Goal: Task Accomplishment & Management: Manage account settings

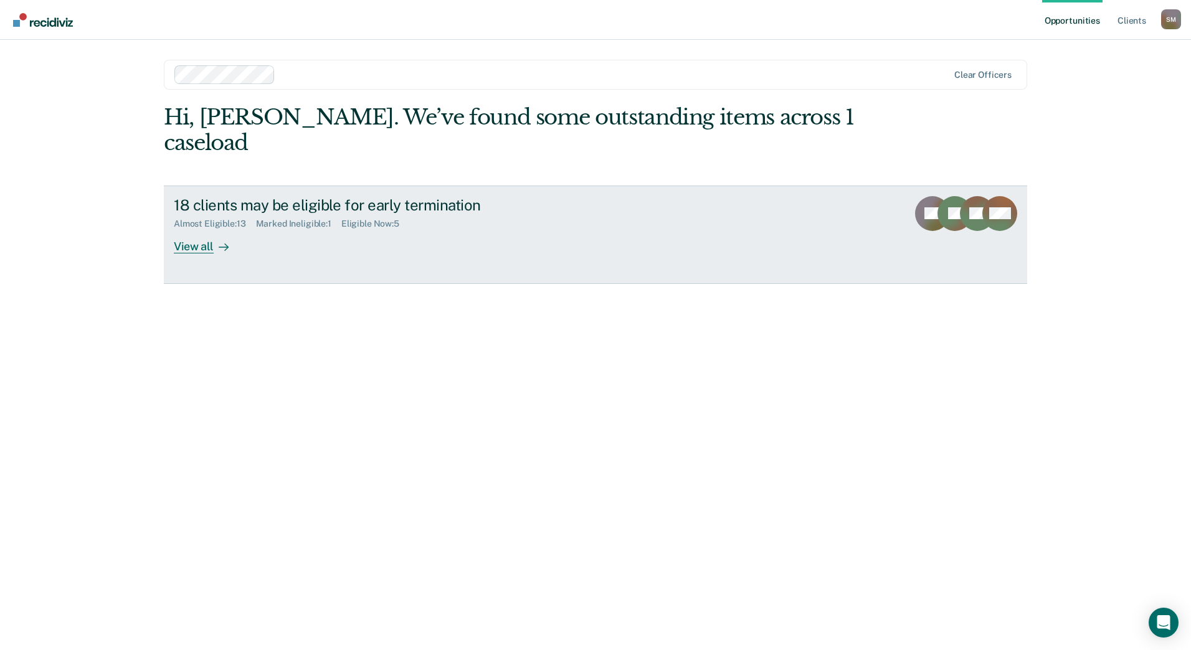
click at [214, 229] on div "View all" at bounding box center [209, 241] width 70 height 24
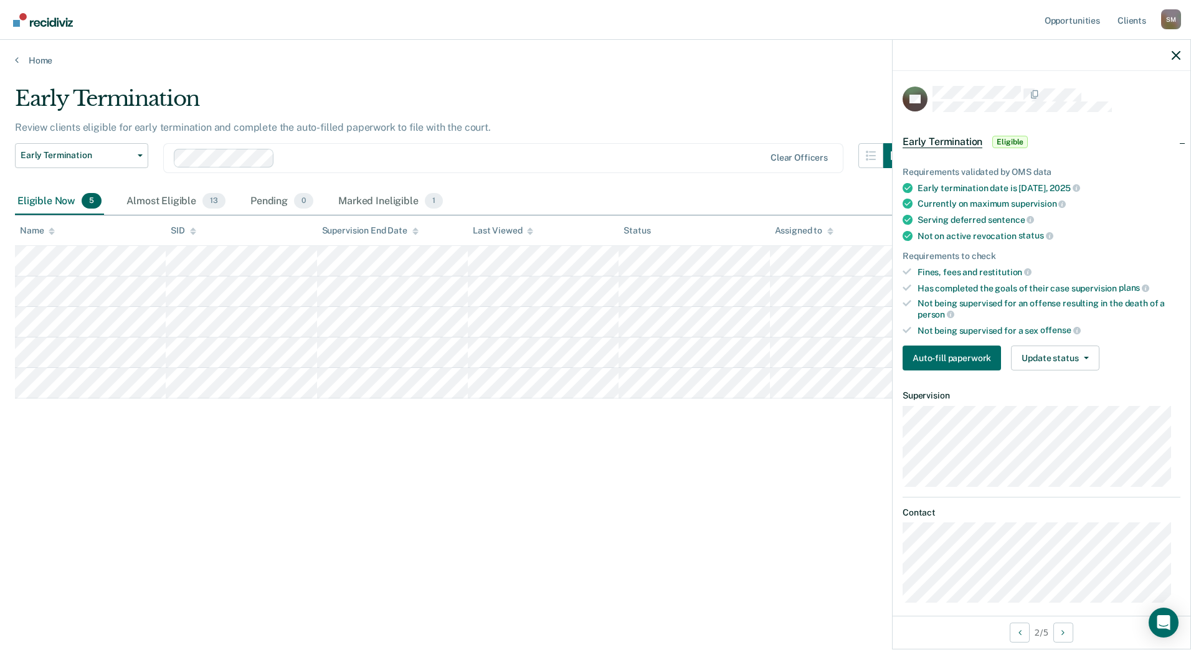
scroll to position [11, 0]
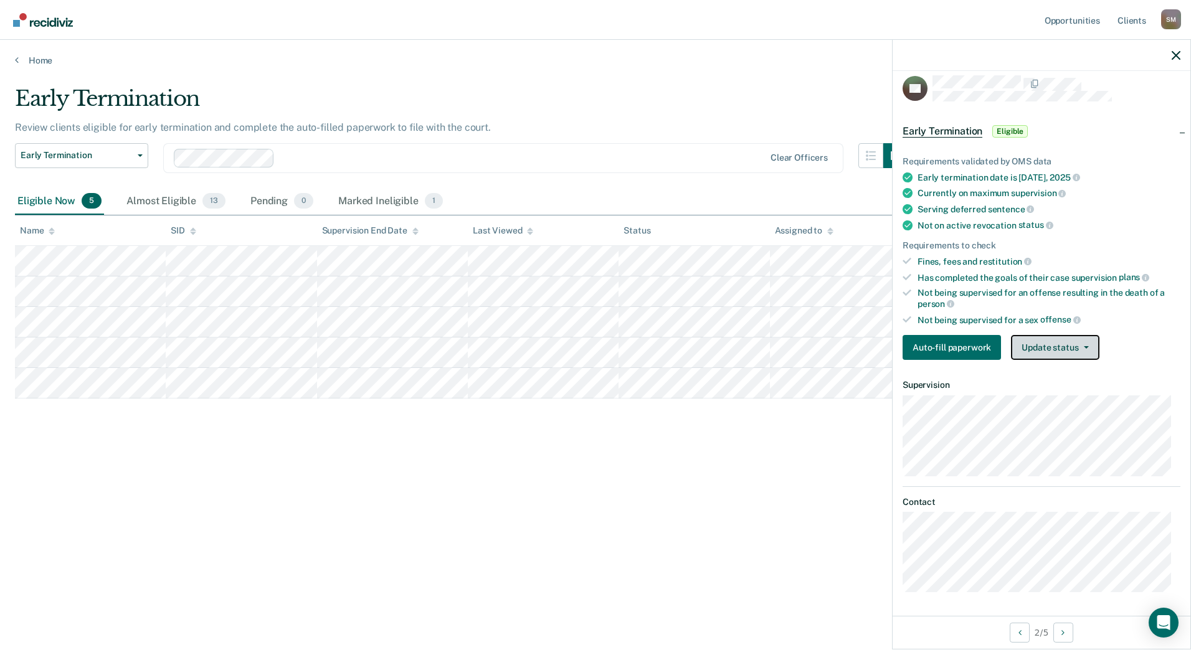
click at [1036, 341] on button "Update status" at bounding box center [1055, 347] width 88 height 25
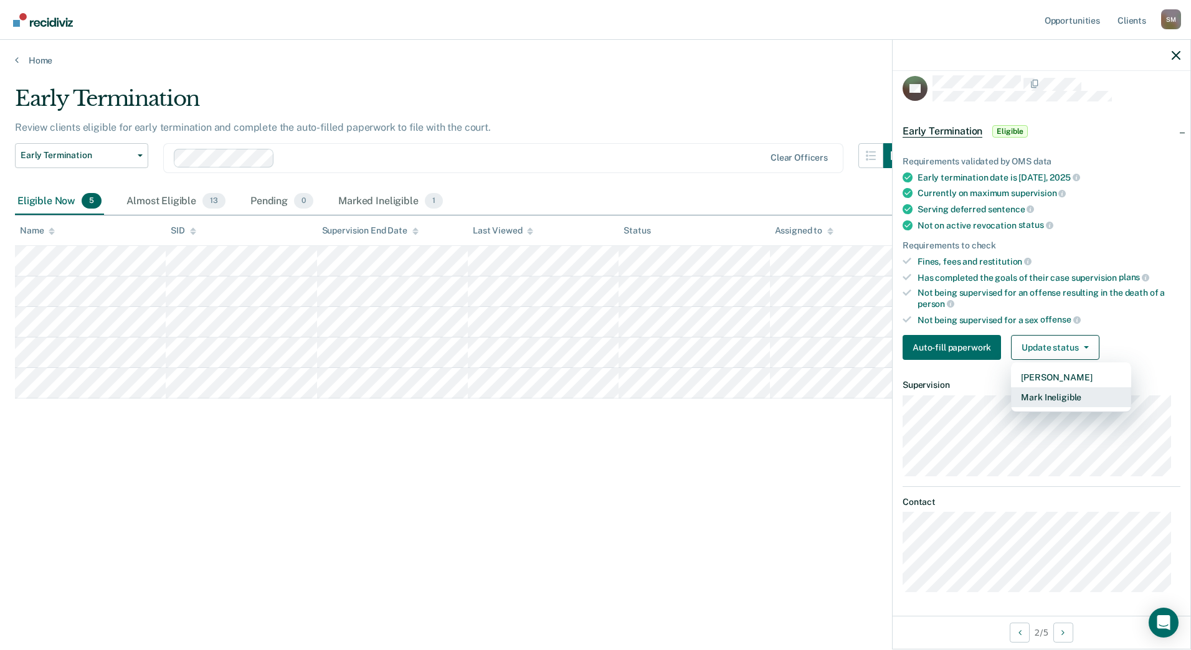
click at [1041, 399] on button "Mark Ineligible" at bounding box center [1071, 397] width 120 height 20
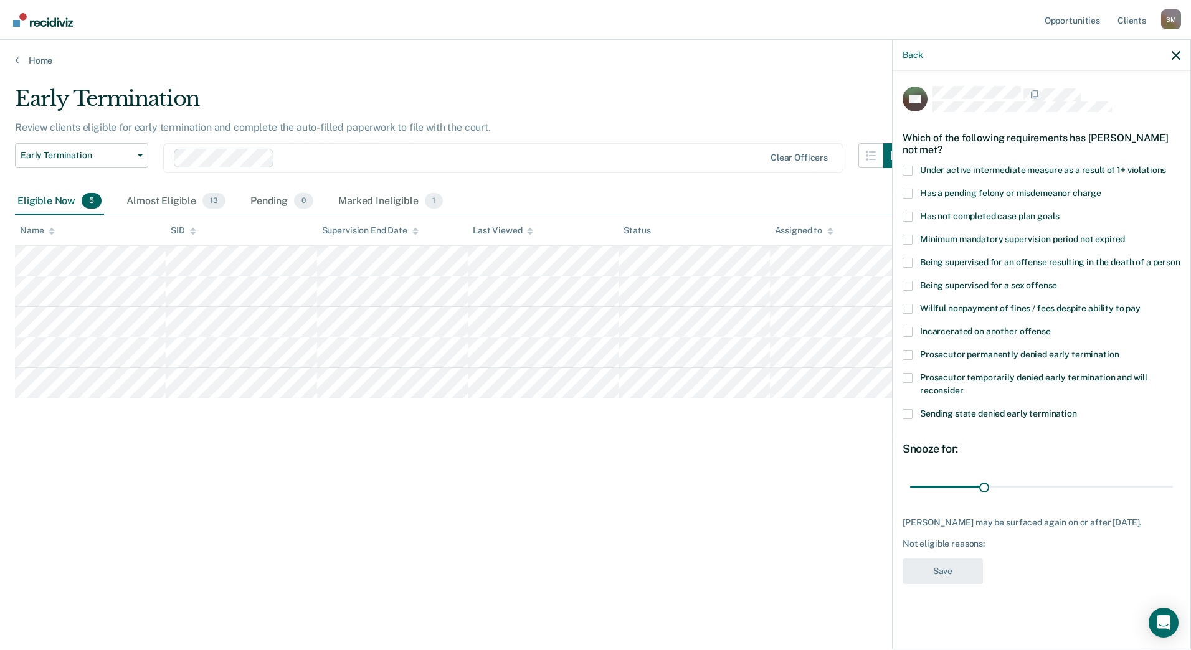
click at [912, 215] on span at bounding box center [907, 217] width 10 height 10
click at [1059, 212] on input "Has not completed case plan goals" at bounding box center [1059, 212] width 0 height 0
drag, startPoint x: 985, startPoint y: 488, endPoint x: 1105, endPoint y: 546, distance: 133.1
type input "107"
click at [1173, 485] on input "range" at bounding box center [1041, 487] width 263 height 22
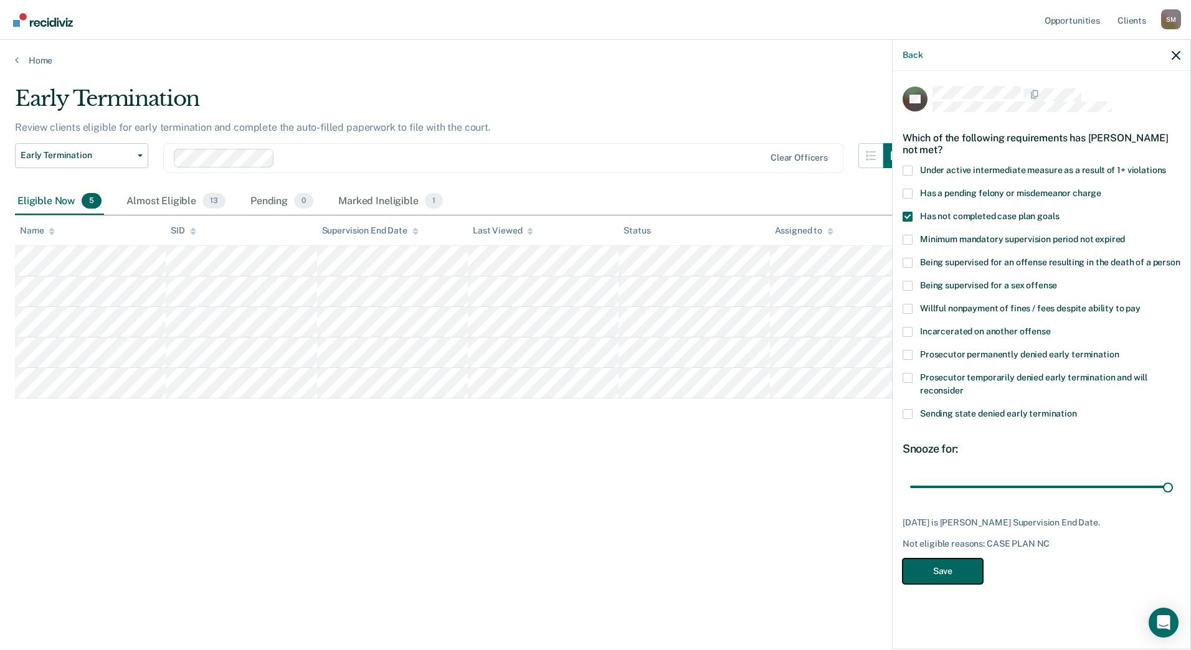
click at [963, 566] on button "Save" at bounding box center [942, 572] width 80 height 26
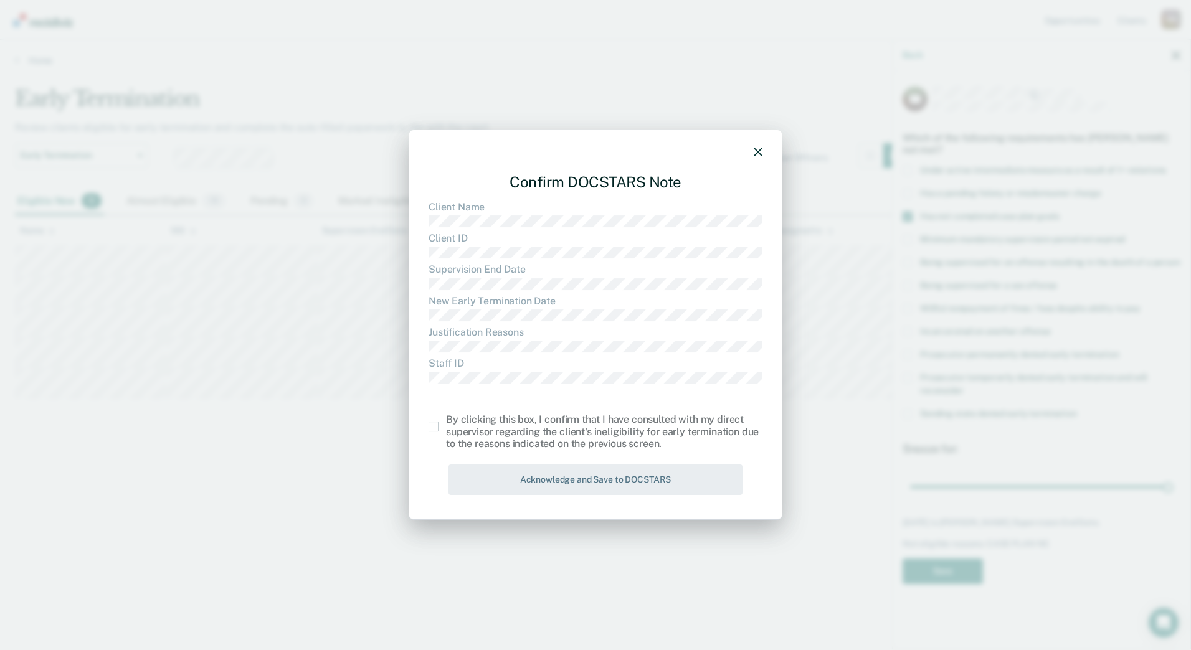
click at [437, 432] on div "By clicking this box, I confirm that I have consulted with my direct supervisor…" at bounding box center [595, 432] width 334 height 36
click at [435, 430] on span at bounding box center [433, 427] width 10 height 10
click at [446, 422] on input "checkbox" at bounding box center [446, 422] width 0 height 0
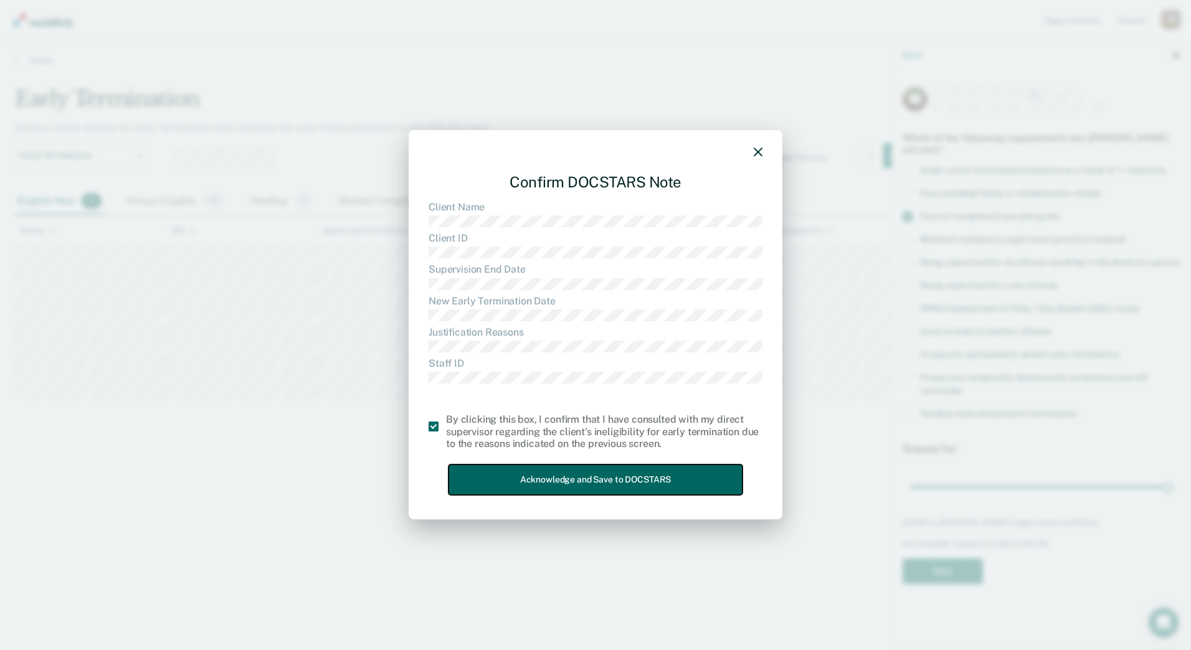
click at [533, 479] on button "Acknowledge and Save to DOCSTARS" at bounding box center [595, 480] width 294 height 31
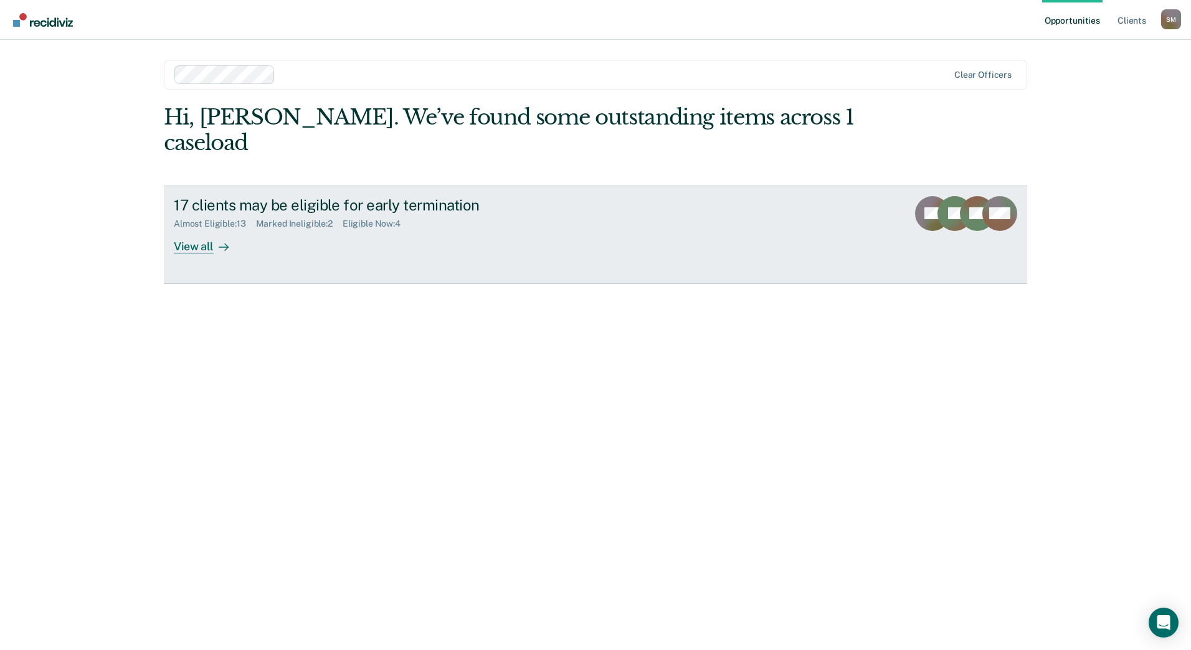
click at [200, 229] on div "View all" at bounding box center [209, 241] width 70 height 24
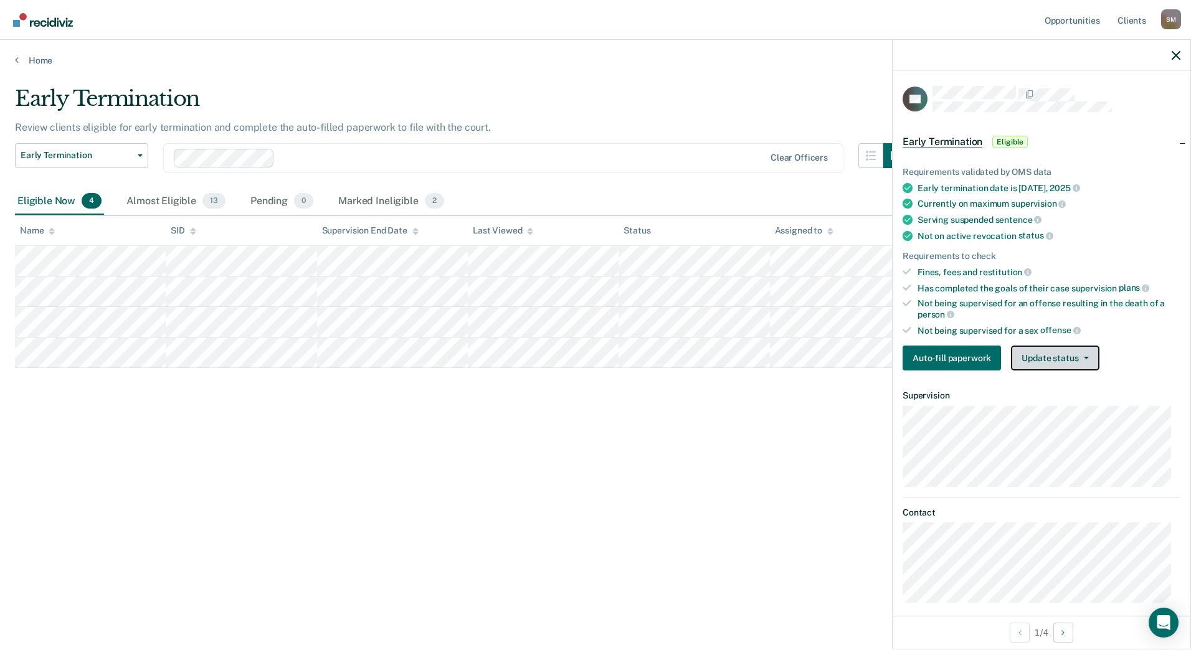
click at [1087, 352] on button "Update status" at bounding box center [1055, 358] width 88 height 25
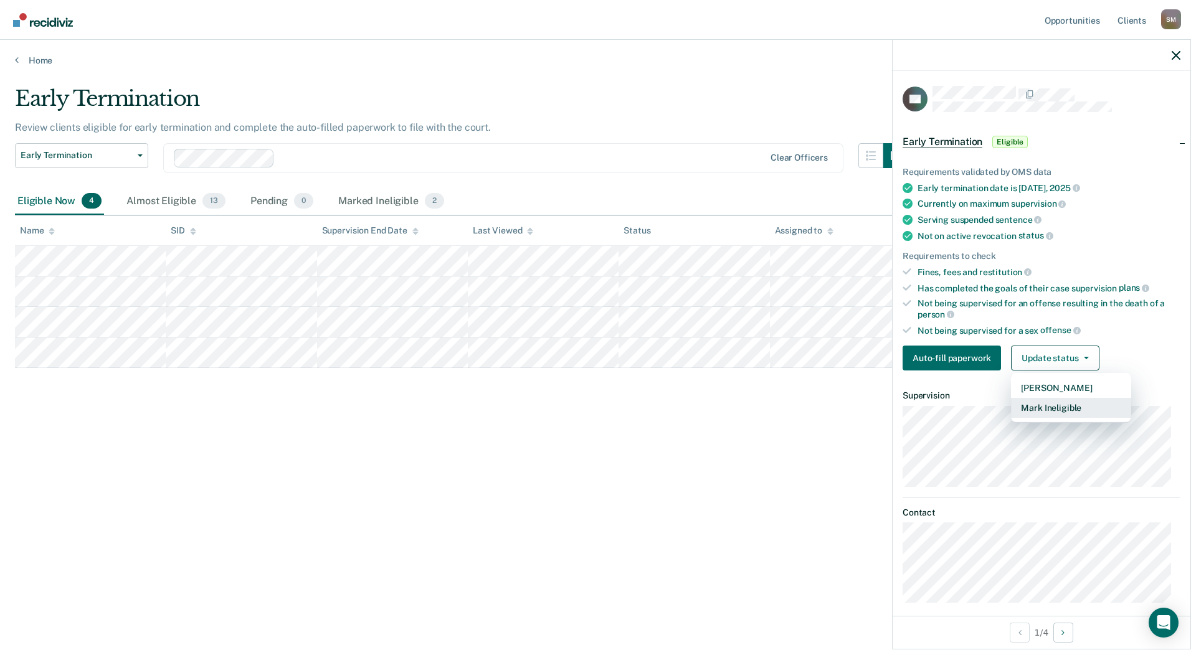
click at [1061, 401] on button "Mark Ineligible" at bounding box center [1071, 408] width 120 height 20
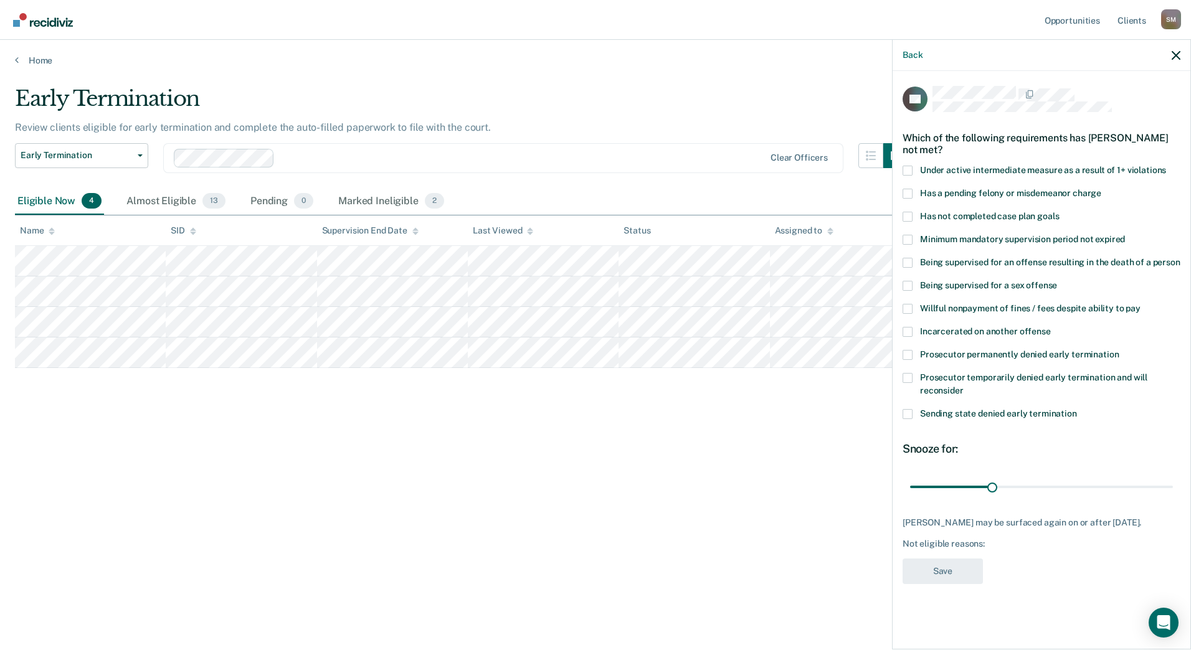
click at [907, 193] on span at bounding box center [907, 194] width 10 height 10
click at [1101, 189] on input "Has a pending felony or misdemeanor charge" at bounding box center [1101, 189] width 0 height 0
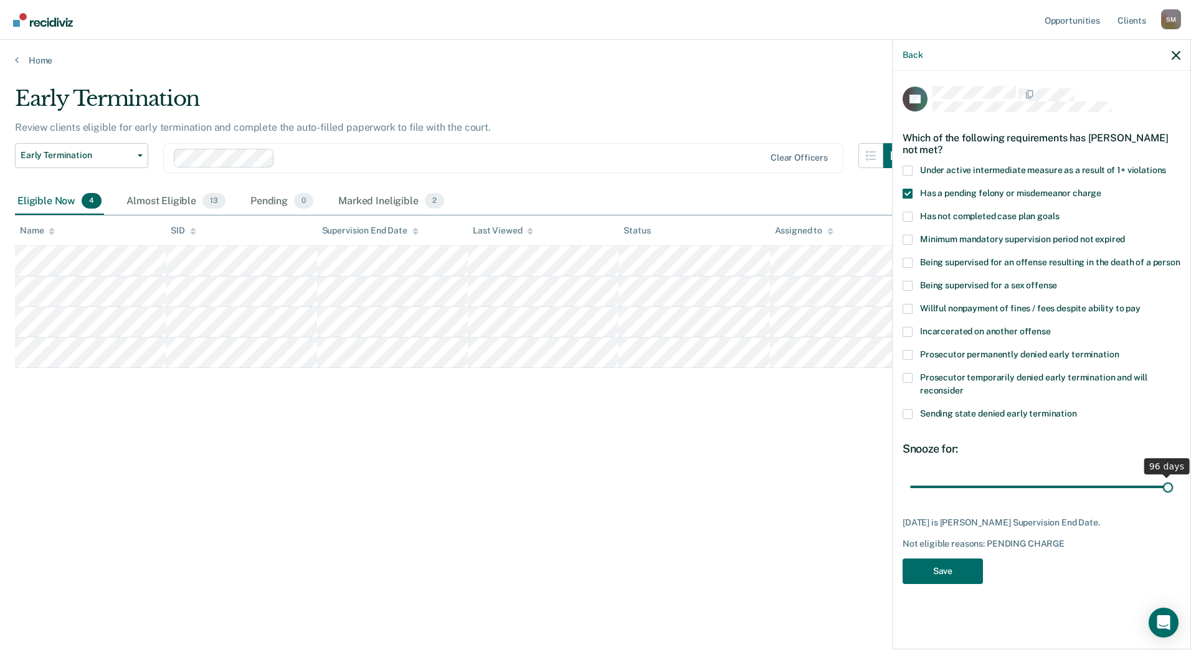
drag, startPoint x: 993, startPoint y: 485, endPoint x: 1263, endPoint y: 460, distance: 271.4
type input "96"
click at [1173, 476] on input "range" at bounding box center [1041, 487] width 263 height 22
click at [953, 578] on button "Save" at bounding box center [942, 572] width 80 height 26
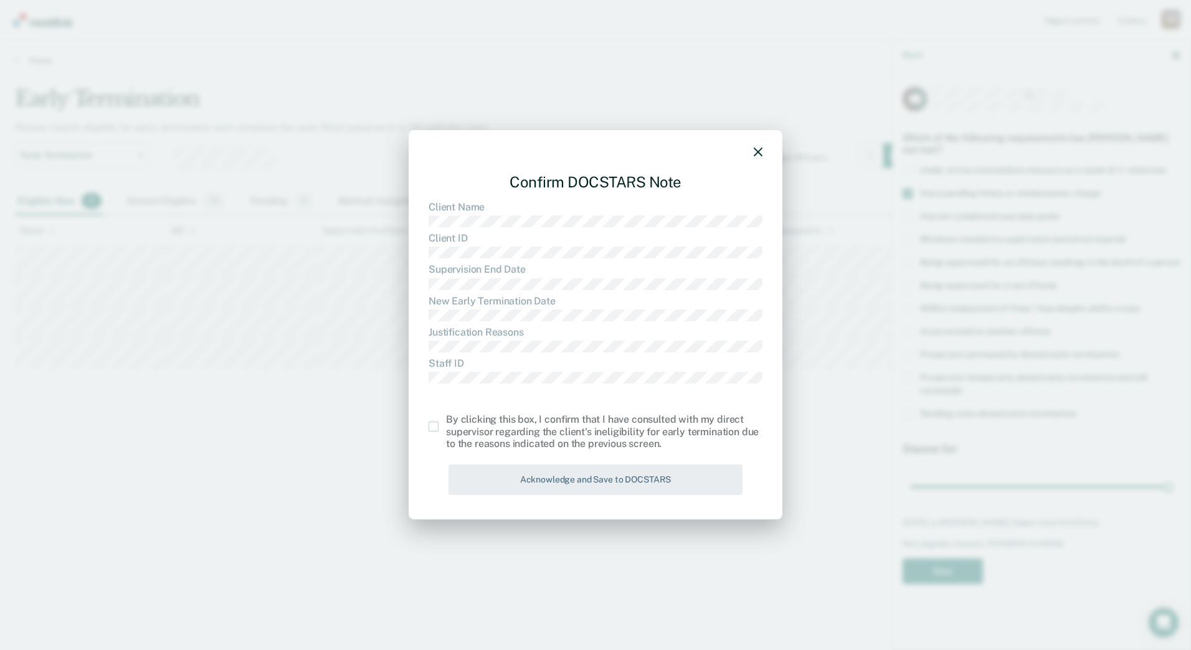
click at [432, 434] on div "By clicking this box, I confirm that I have consulted with my direct supervisor…" at bounding box center [595, 432] width 334 height 36
click at [437, 428] on span at bounding box center [433, 427] width 10 height 10
click at [446, 422] on input "checkbox" at bounding box center [446, 422] width 0 height 0
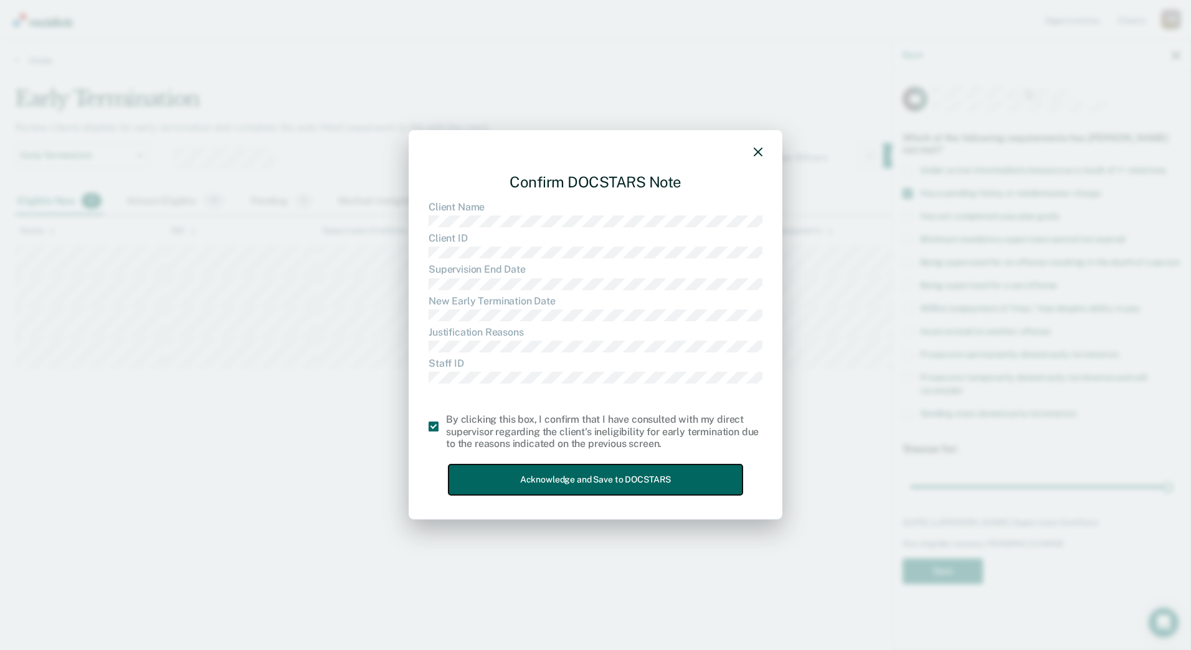
click at [458, 473] on button "Acknowledge and Save to DOCSTARS" at bounding box center [595, 480] width 294 height 31
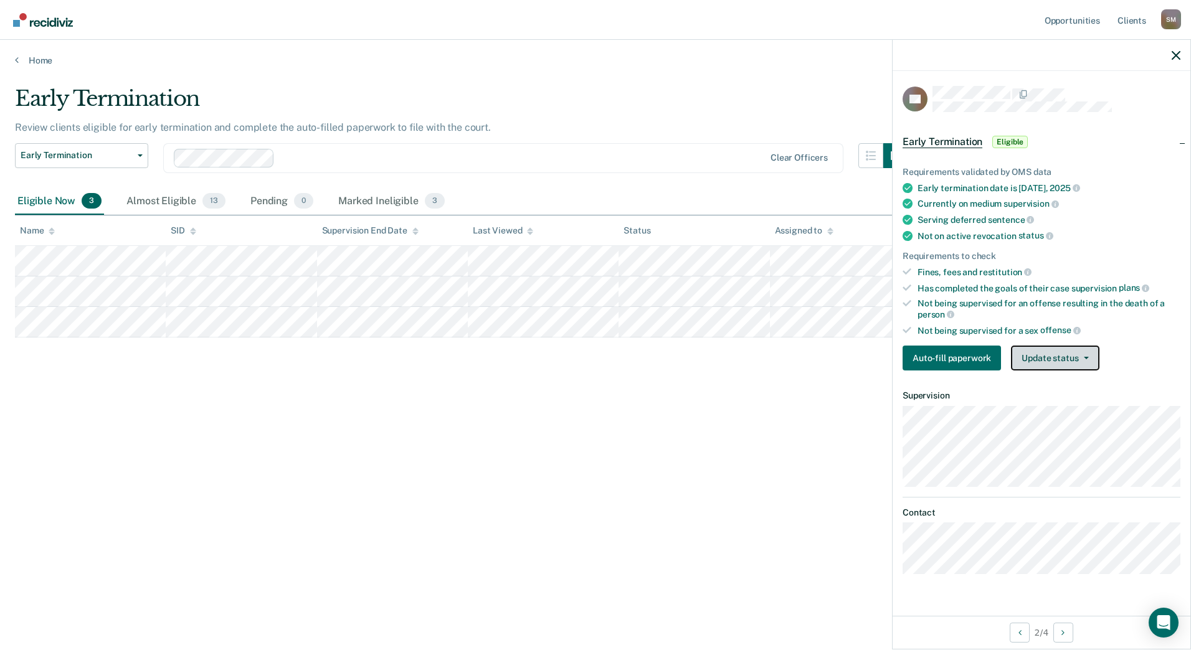
click at [1072, 359] on button "Update status" at bounding box center [1055, 358] width 88 height 25
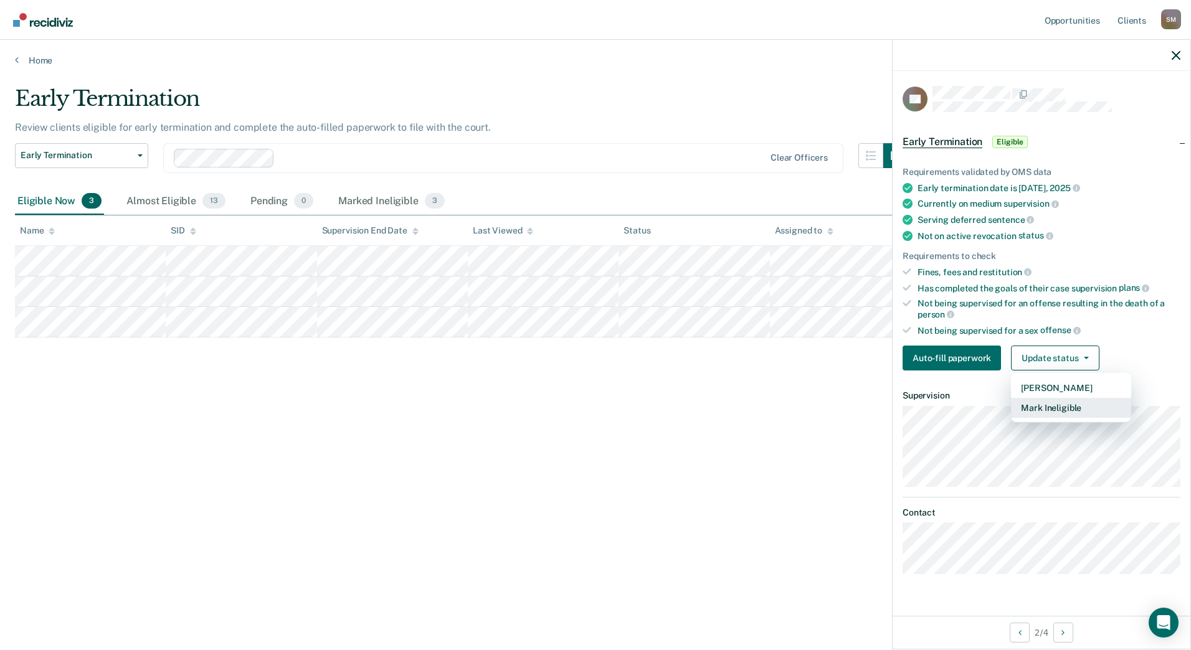
click at [1079, 409] on button "Mark Ineligible" at bounding box center [1071, 408] width 120 height 20
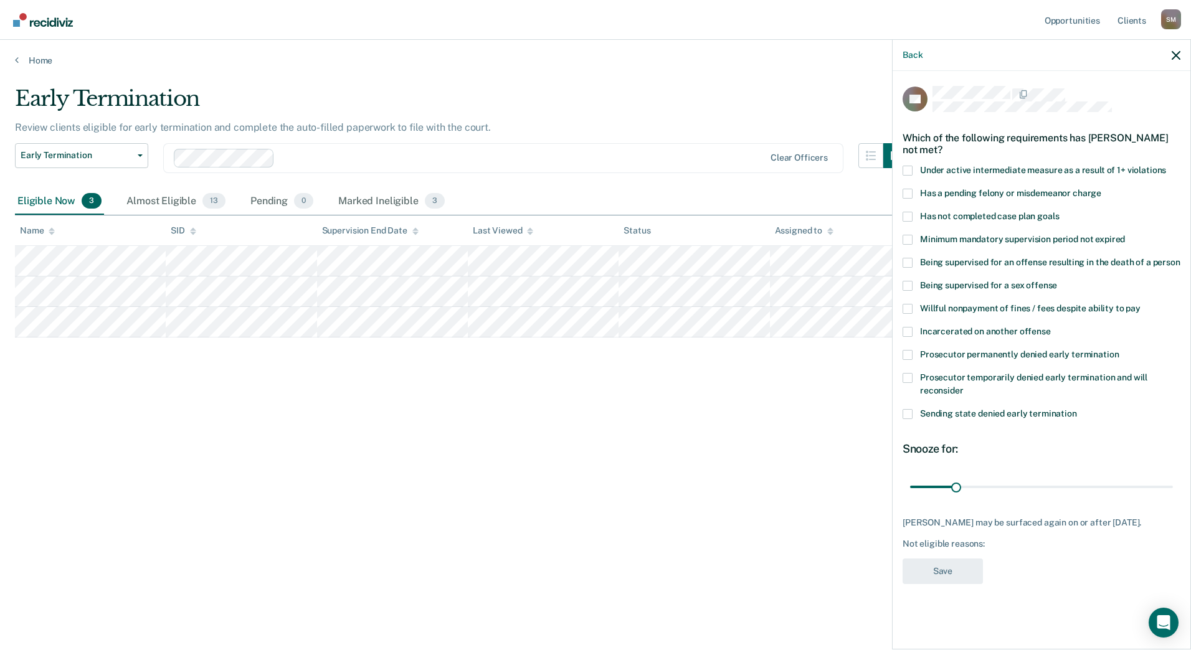
click at [907, 215] on span at bounding box center [907, 217] width 10 height 10
click at [1059, 212] on input "Has not completed case plan goals" at bounding box center [1059, 212] width 0 height 0
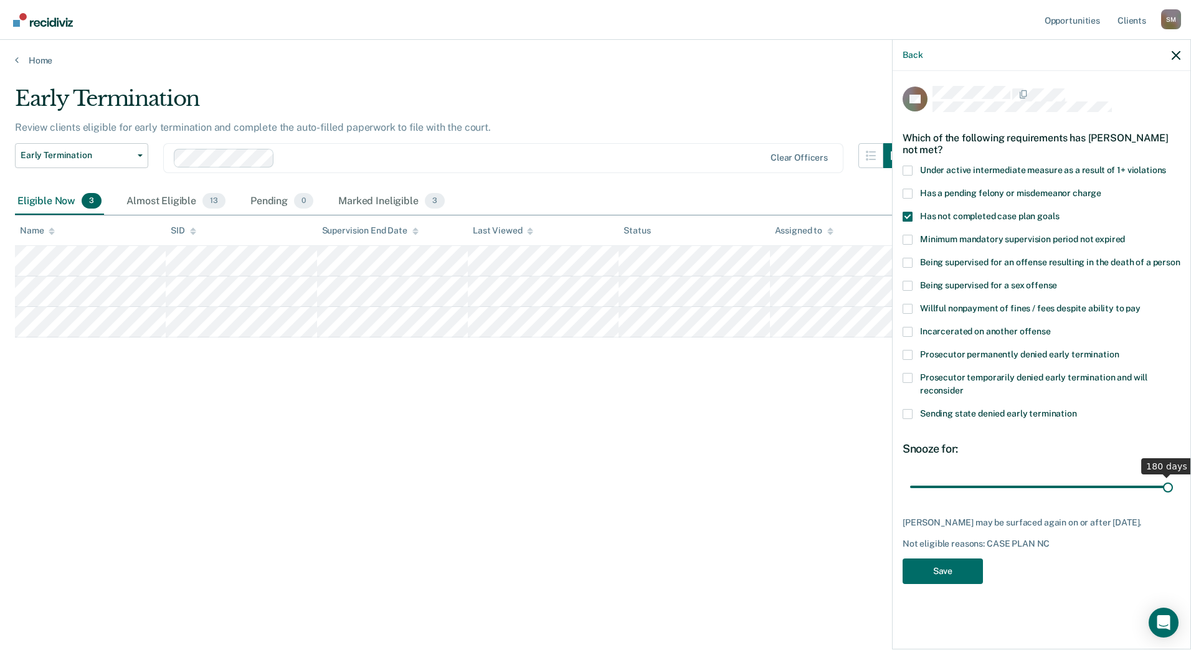
drag, startPoint x: 956, startPoint y: 484, endPoint x: 1258, endPoint y: 454, distance: 303.6
type input "180"
click at [1173, 476] on input "range" at bounding box center [1041, 487] width 263 height 22
click at [970, 578] on button "Save" at bounding box center [942, 572] width 80 height 26
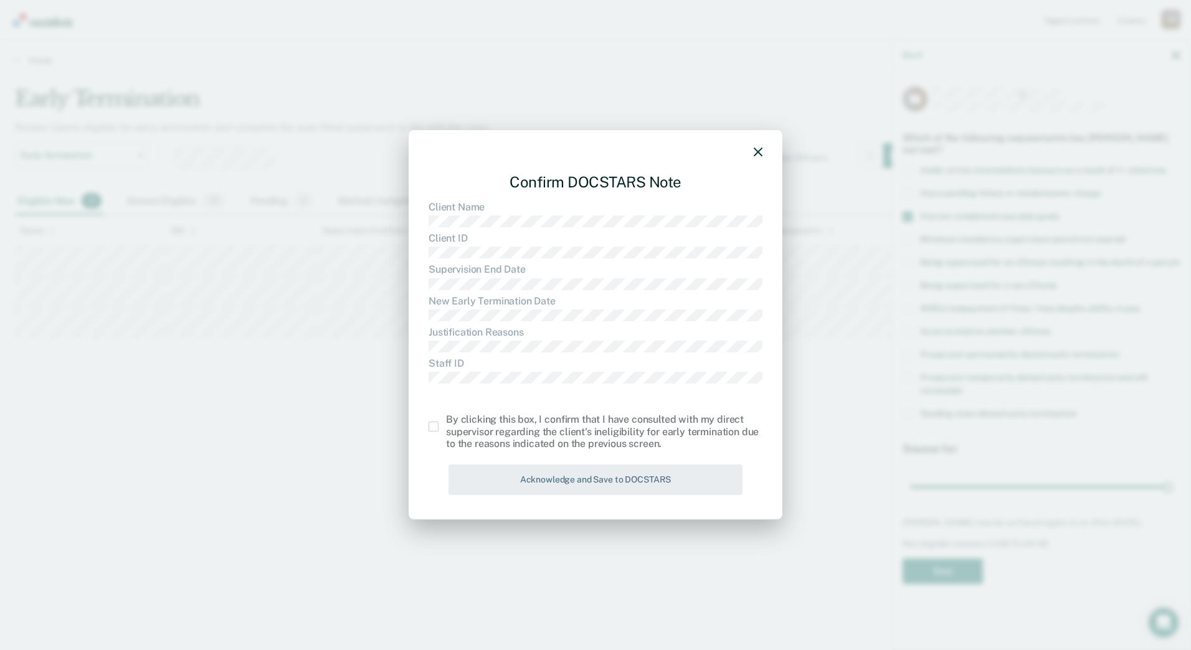
click at [428, 430] on span at bounding box center [433, 427] width 10 height 10
click at [446, 422] on input "checkbox" at bounding box center [446, 422] width 0 height 0
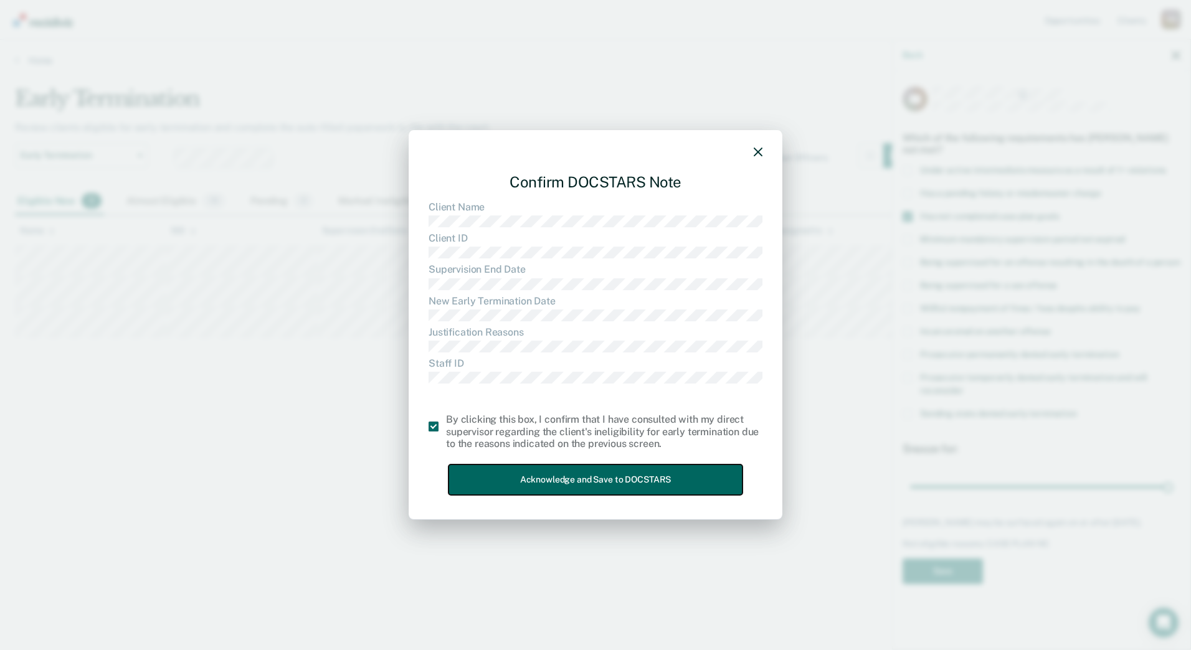
click at [489, 468] on button "Acknowledge and Save to DOCSTARS" at bounding box center [595, 480] width 294 height 31
